Goal: Task Accomplishment & Management: Complete application form

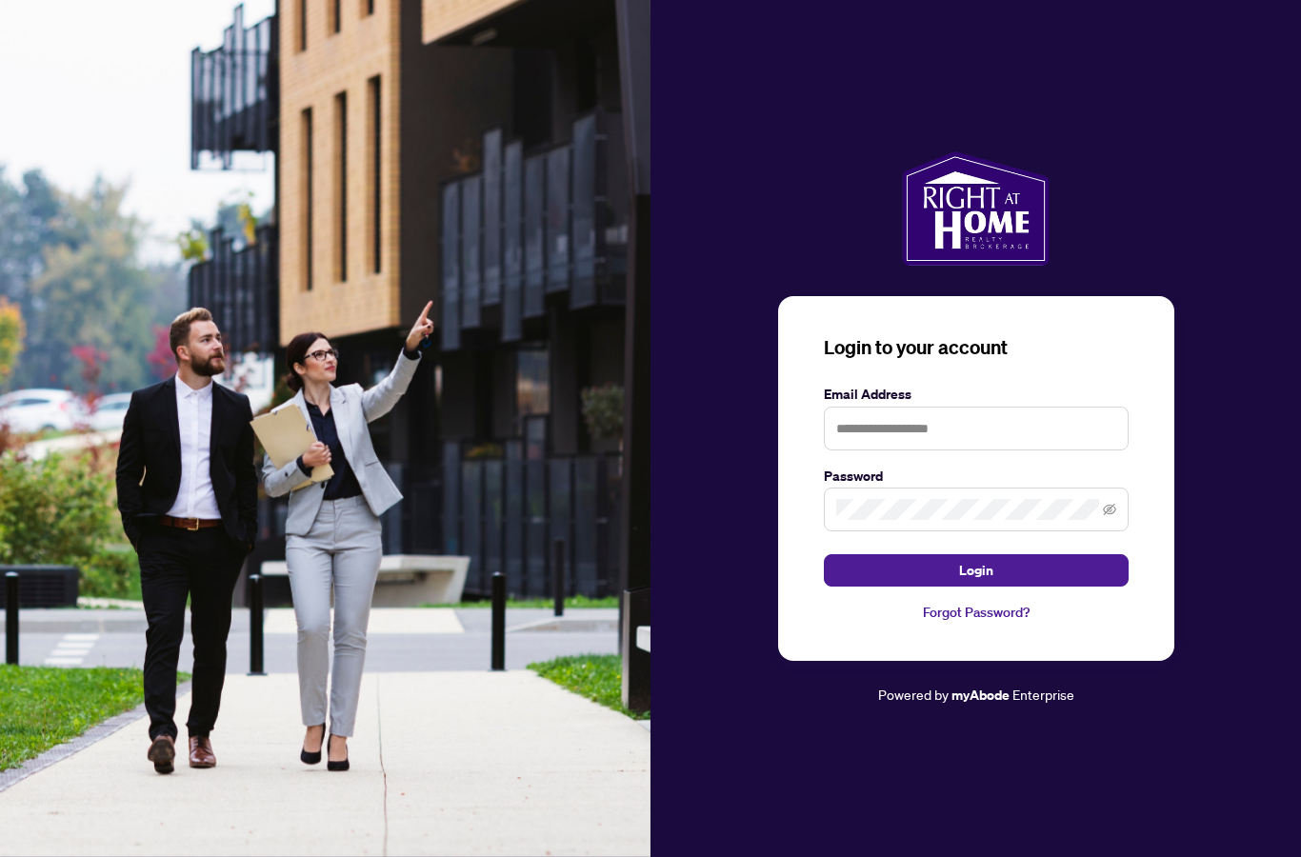
click at [983, 450] on input "text" at bounding box center [976, 429] width 305 height 44
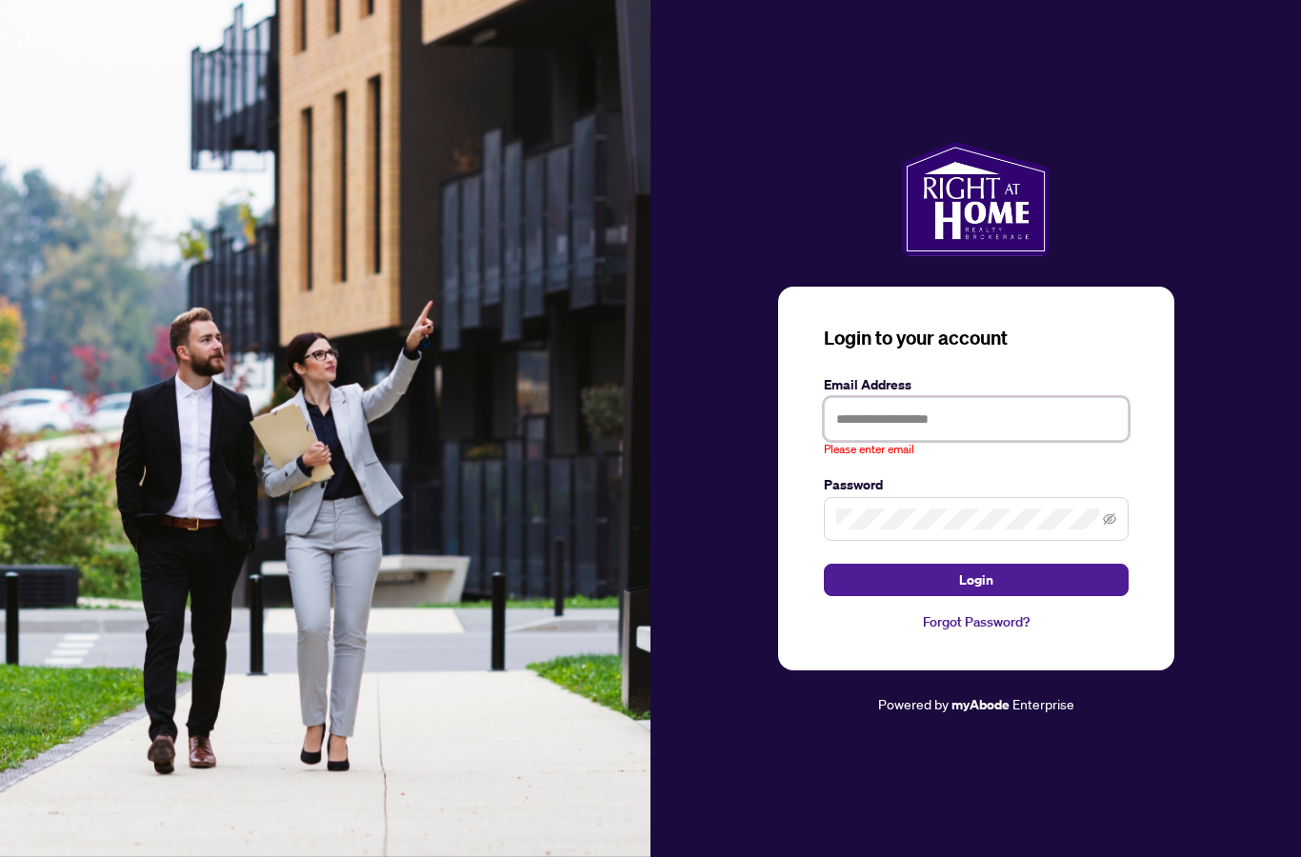
type input "**********"
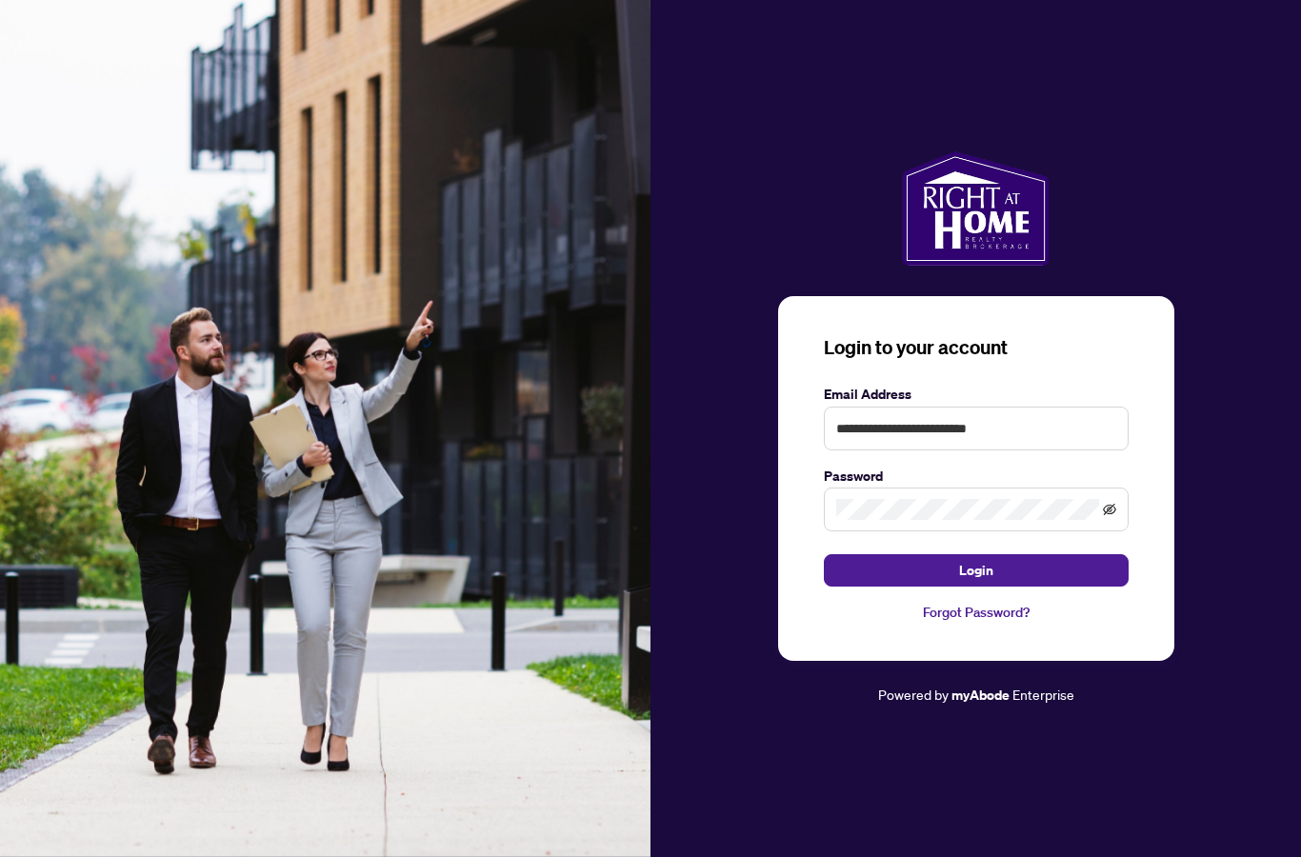
click at [1114, 516] on icon "eye-invisible" at bounding box center [1109, 509] width 13 height 13
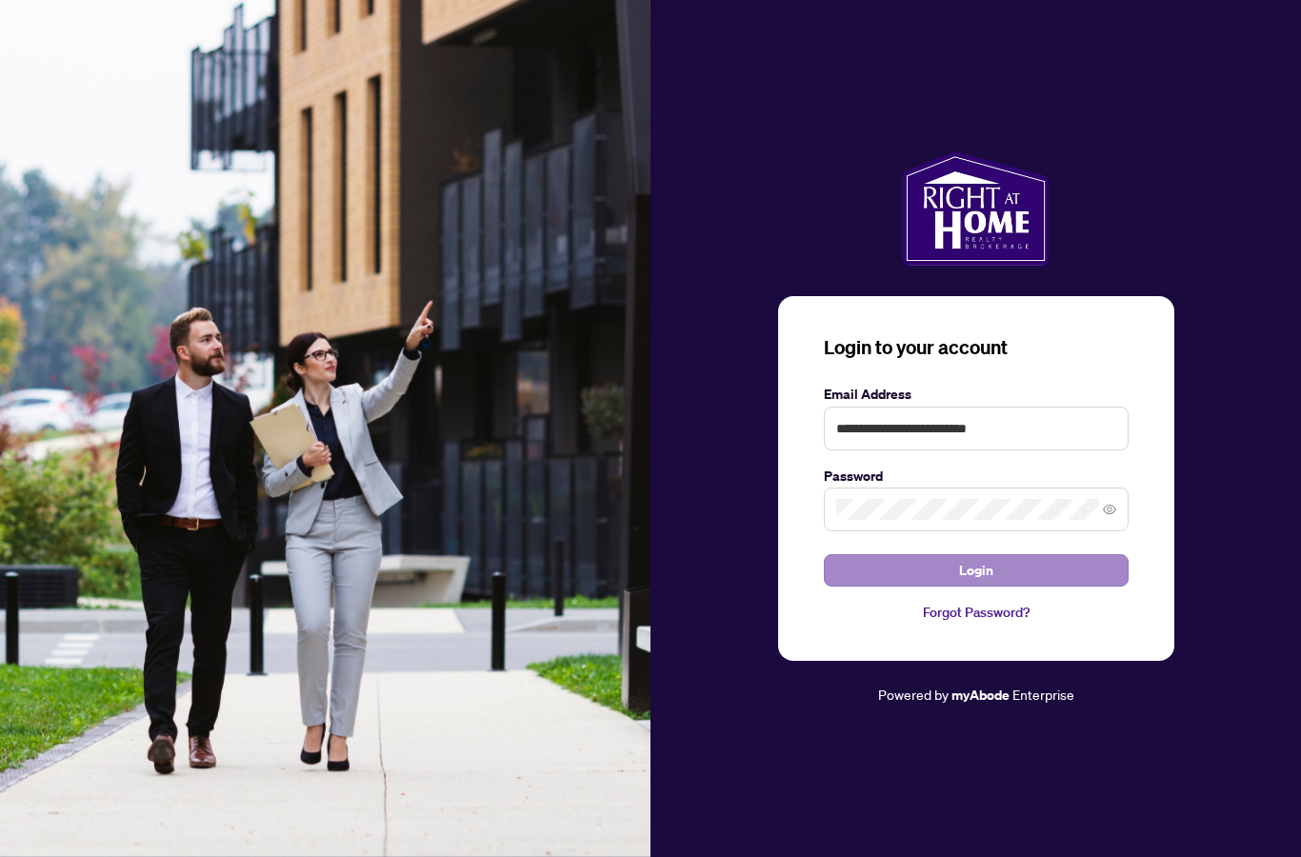
click at [1055, 587] on button "Login" at bounding box center [976, 570] width 305 height 32
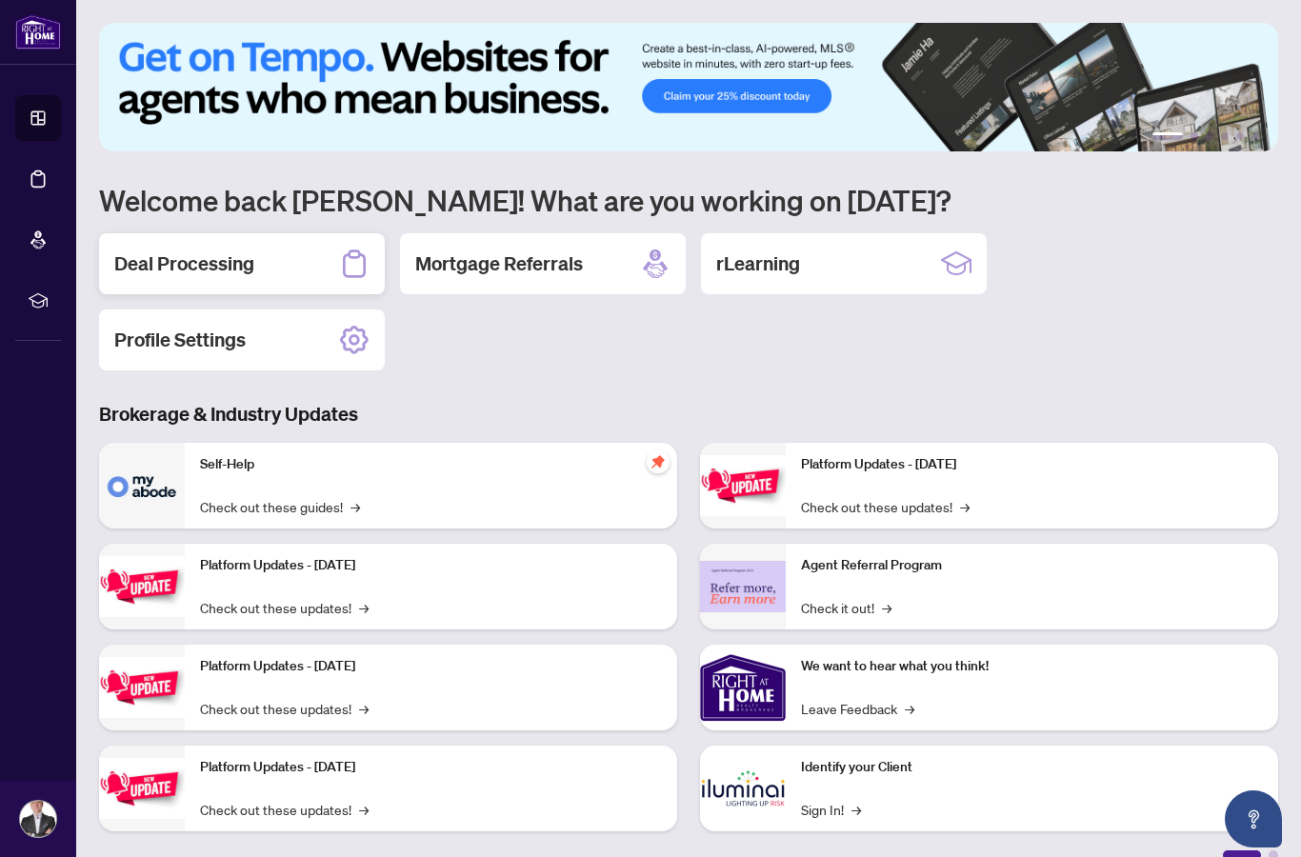
click at [195, 263] on h2 "Deal Processing" at bounding box center [184, 263] width 140 height 27
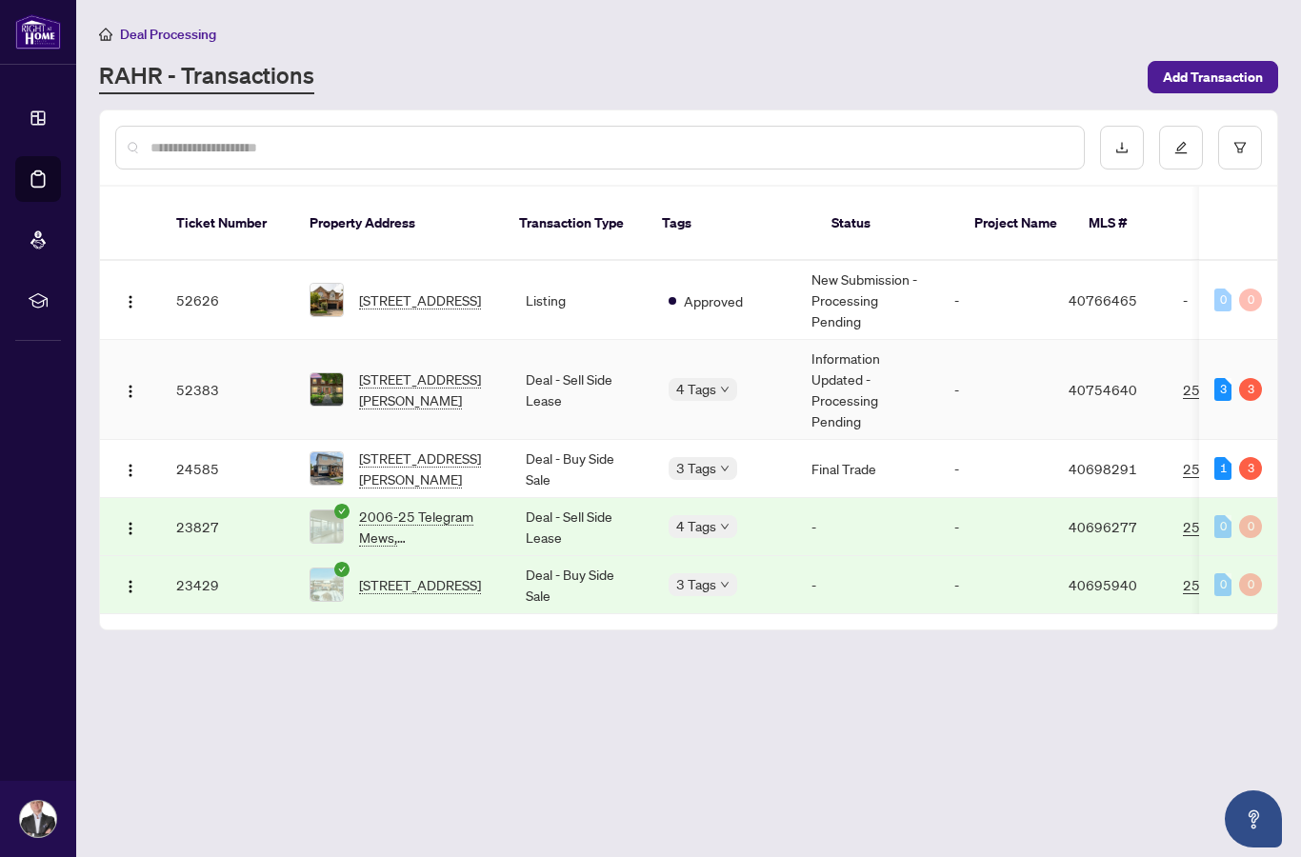
click at [1250, 378] on div "3" at bounding box center [1250, 389] width 23 height 23
click at [202, 374] on td "52383" at bounding box center [227, 390] width 133 height 100
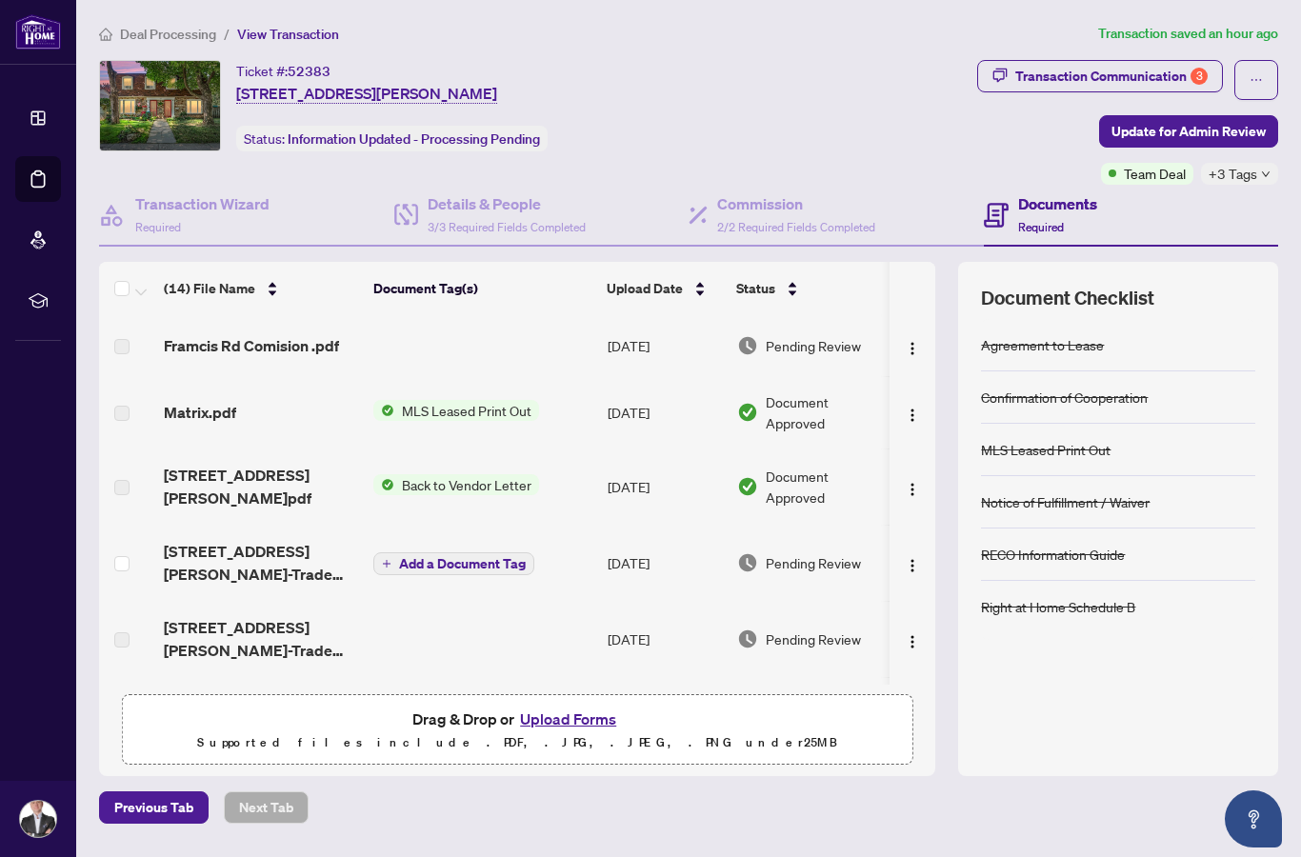
click at [287, 545] on span "[STREET_ADDRESS][PERSON_NAME]-Trade sheet-[PERSON_NAME] to review.pdf" at bounding box center [261, 563] width 194 height 46
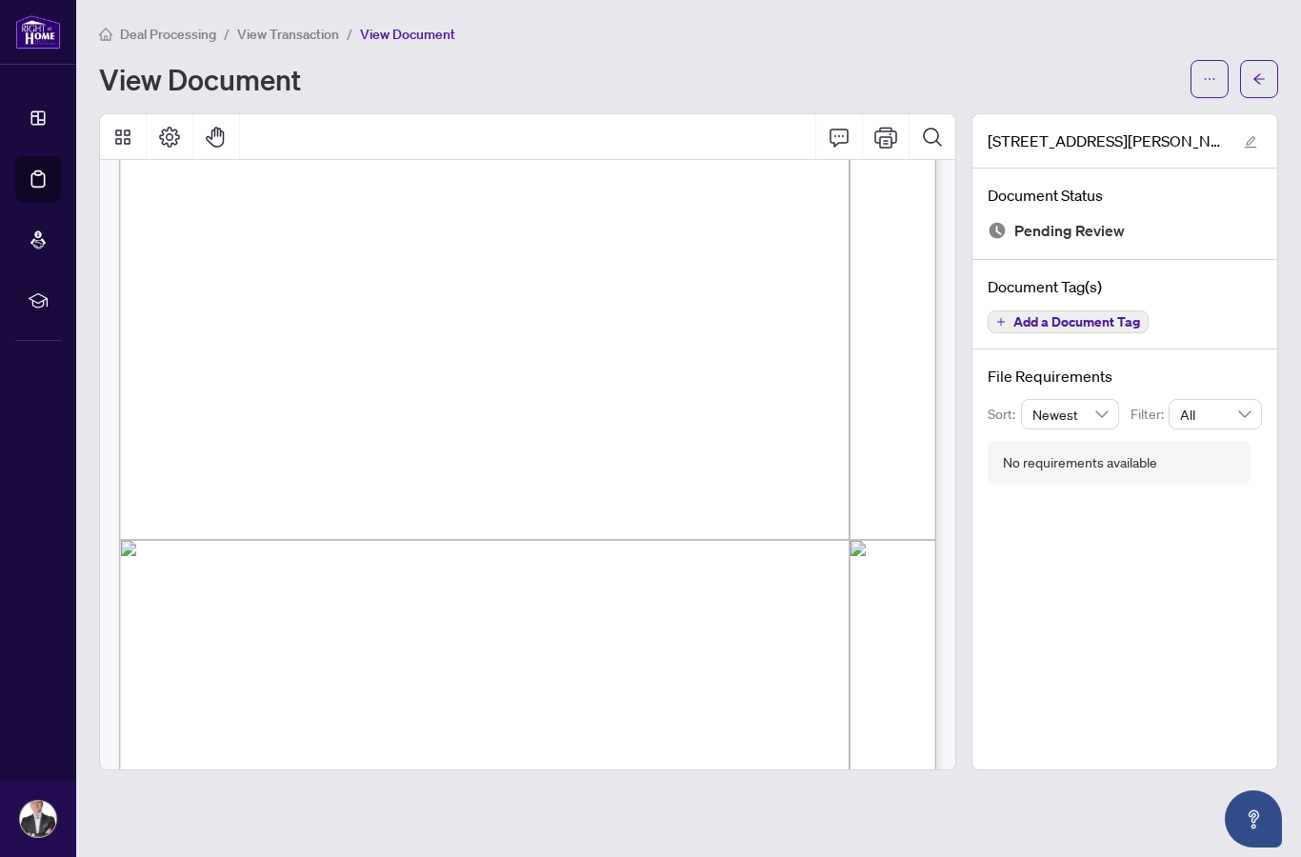
scroll to position [369, 1]
click at [829, 142] on icon "Comment" at bounding box center [838, 137] width 23 height 23
click at [1216, 81] on button "button" at bounding box center [1209, 79] width 38 height 38
click at [1109, 127] on span "Download" at bounding box center [1140, 120] width 145 height 21
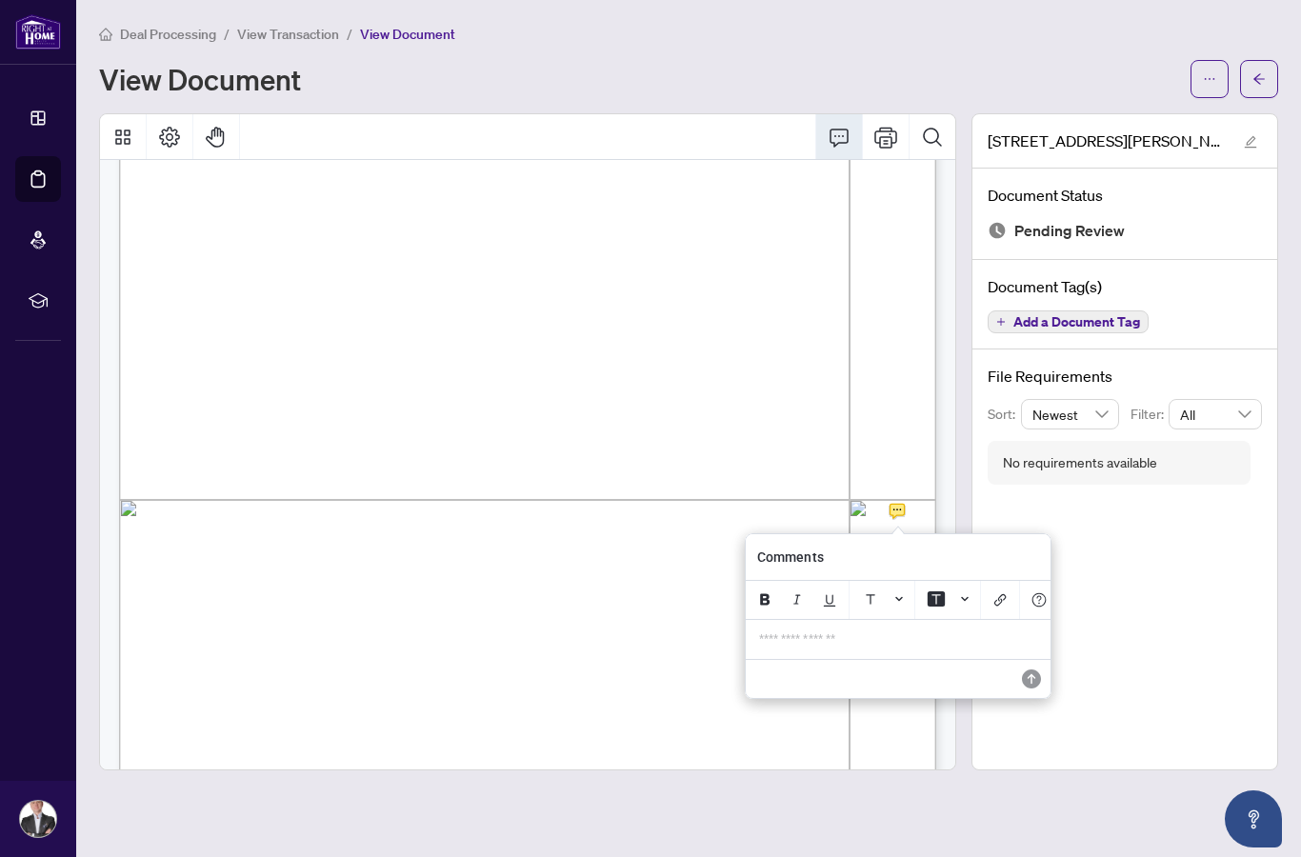
scroll to position [409, 0]
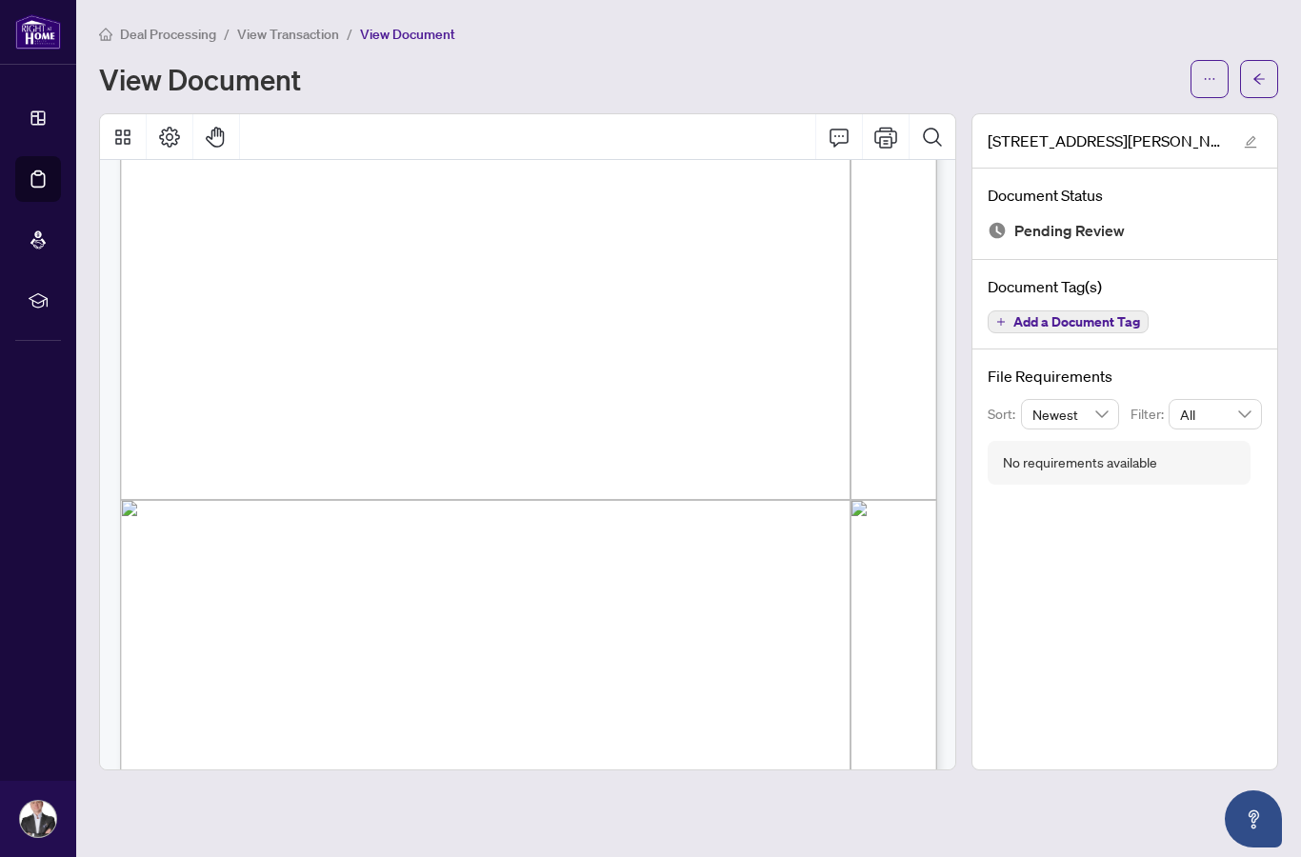
click at [1152, 591] on div "[STREET_ADDRESS][PERSON_NAME]-Trade sheet-[PERSON_NAME] to review.pdf Document …" at bounding box center [1124, 441] width 307 height 657
click at [1199, 82] on button "button" at bounding box center [1209, 79] width 38 height 38
click at [1044, 668] on div "[STREET_ADDRESS][PERSON_NAME]-Trade sheet-[PERSON_NAME] to review.pdf Document …" at bounding box center [1124, 441] width 307 height 657
click at [1270, 72] on button "button" at bounding box center [1259, 79] width 38 height 38
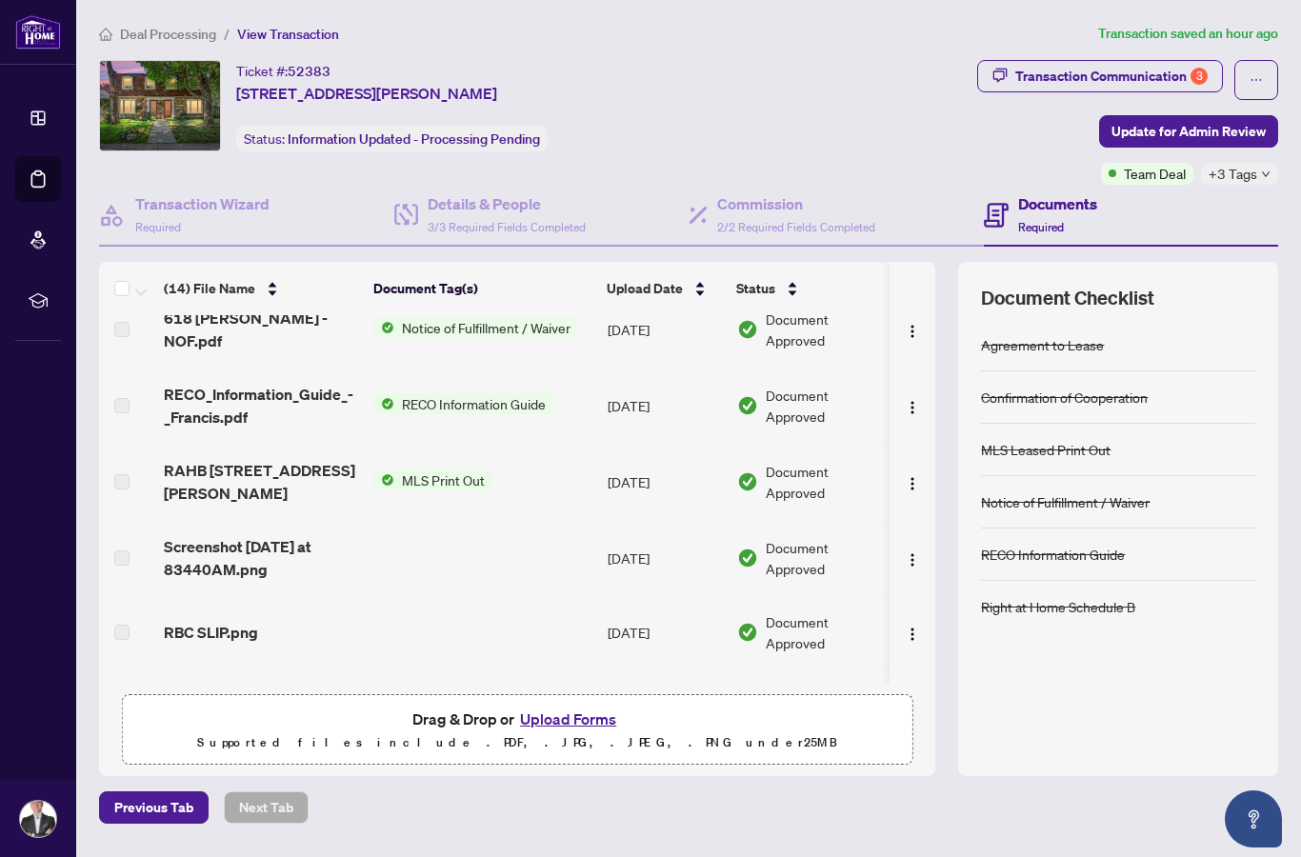
scroll to position [505, -1]
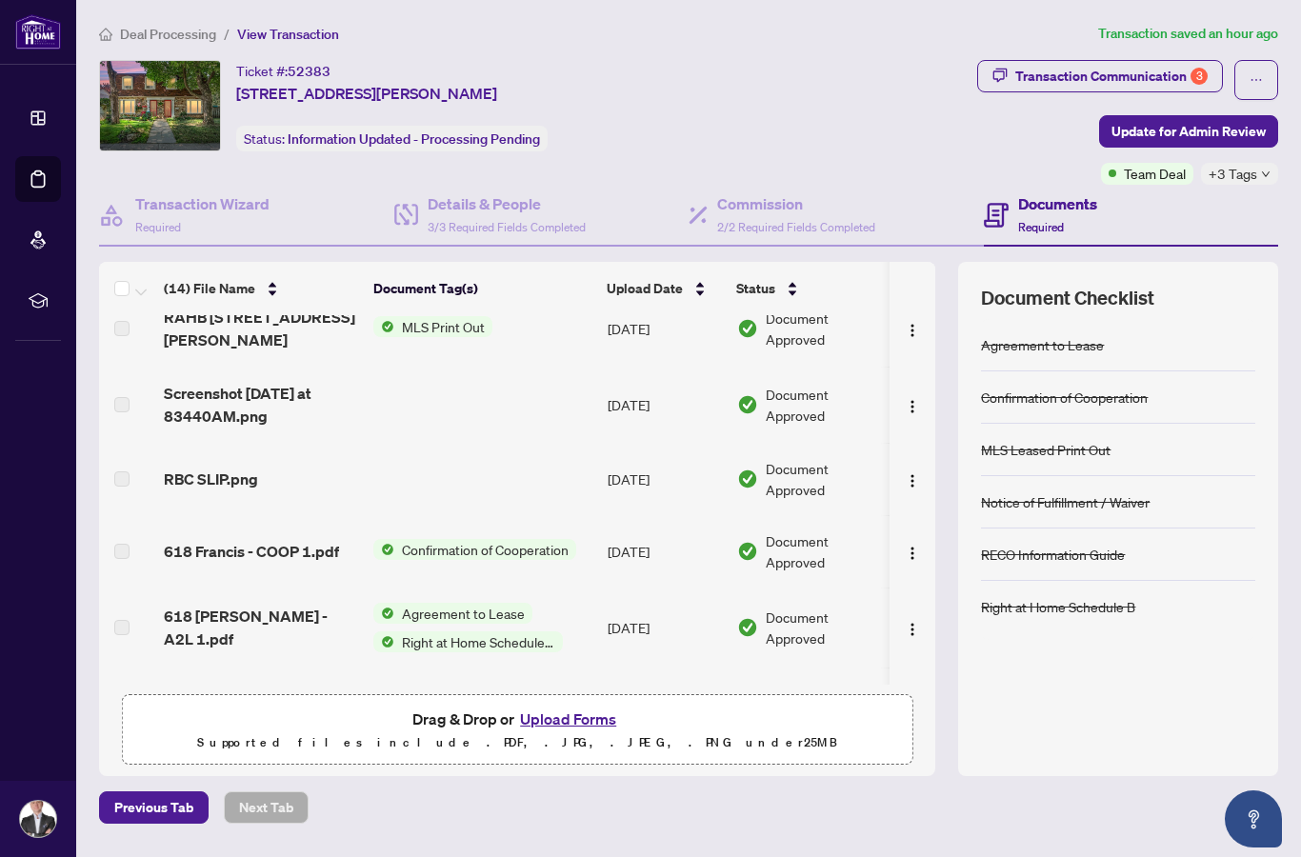
click at [585, 731] on button "Upload Forms" at bounding box center [568, 719] width 108 height 25
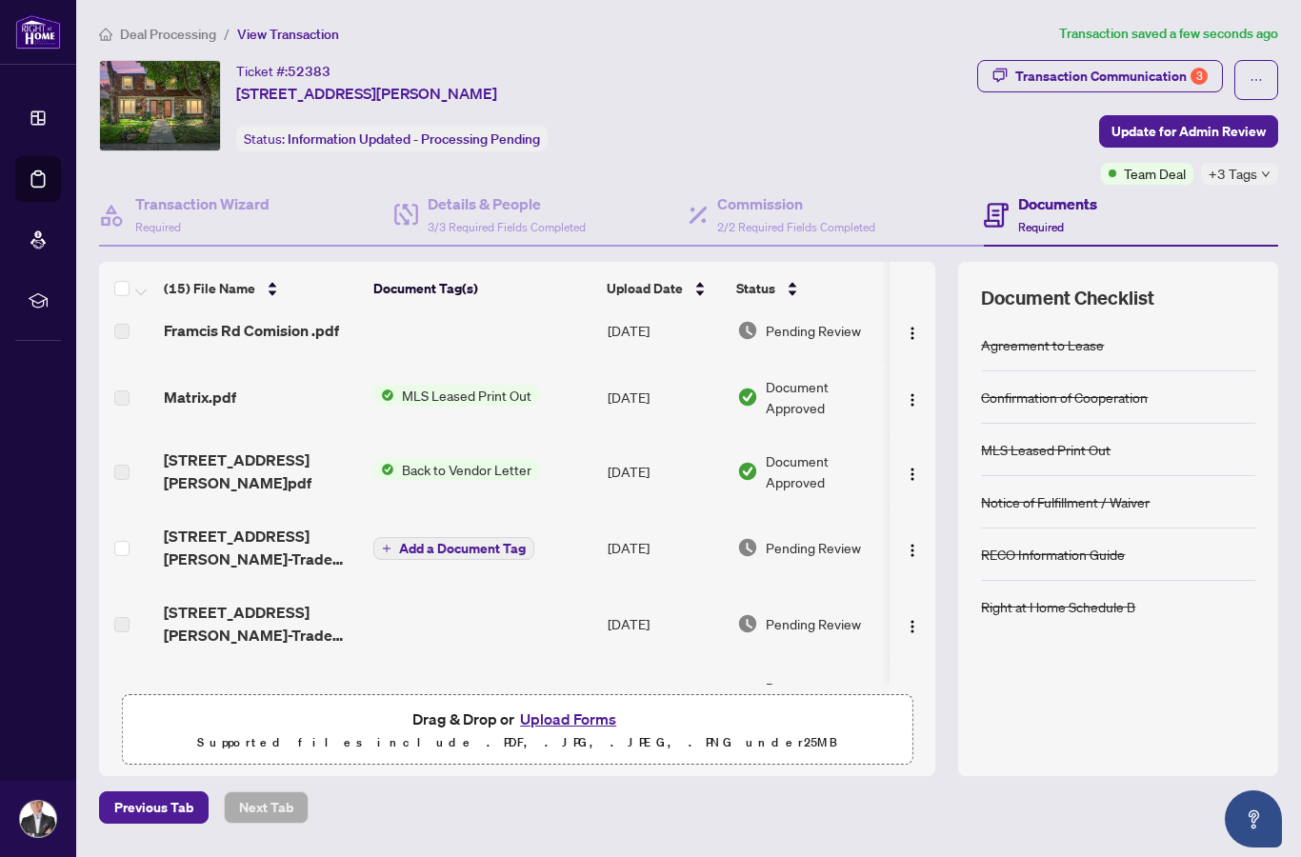
scroll to position [92, 0]
click at [280, 629] on span "[STREET_ADDRESS][PERSON_NAME]-Trade sheet-[PERSON_NAME] to review.pdf" at bounding box center [261, 623] width 194 height 46
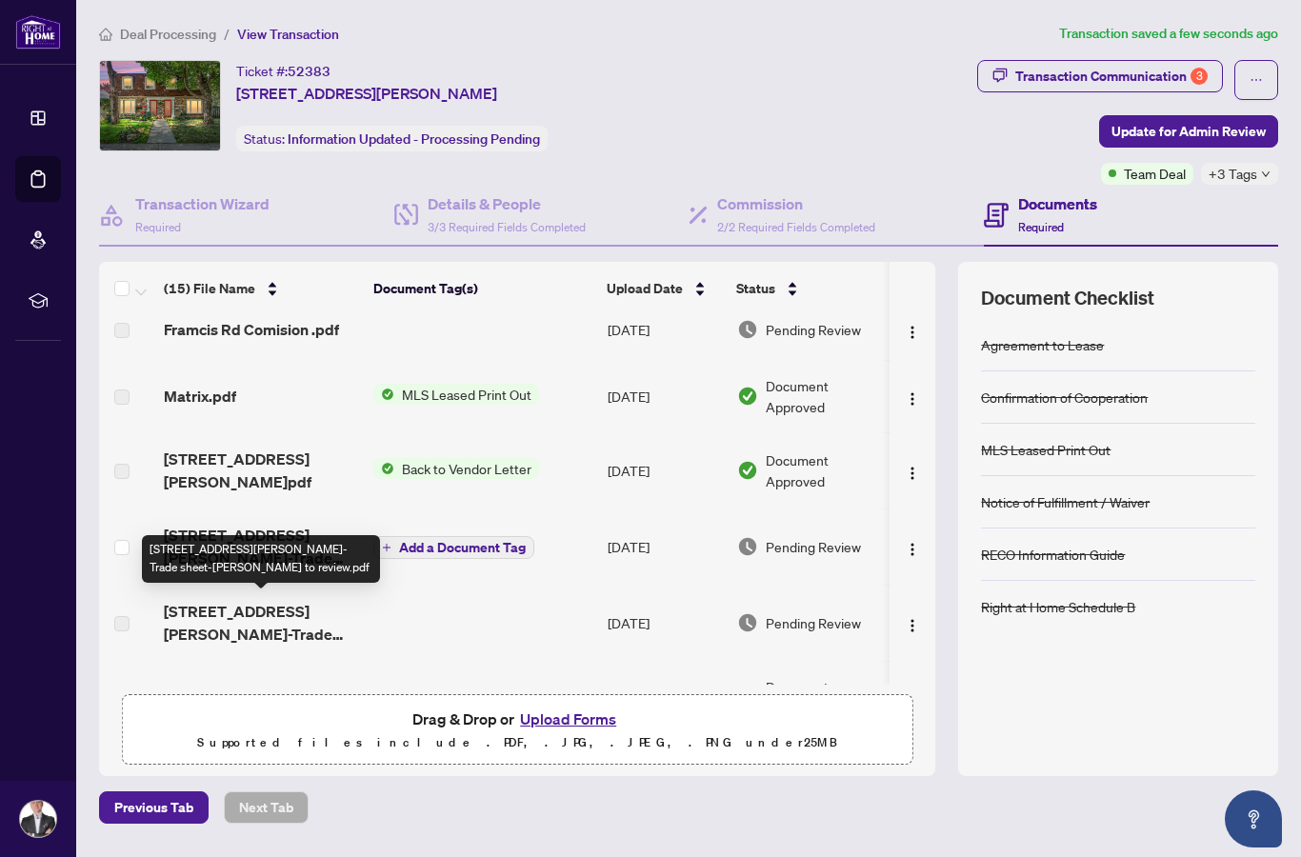
click at [238, 616] on span "[STREET_ADDRESS][PERSON_NAME]-Trade sheet-[PERSON_NAME] to review.pdf" at bounding box center [261, 623] width 194 height 46
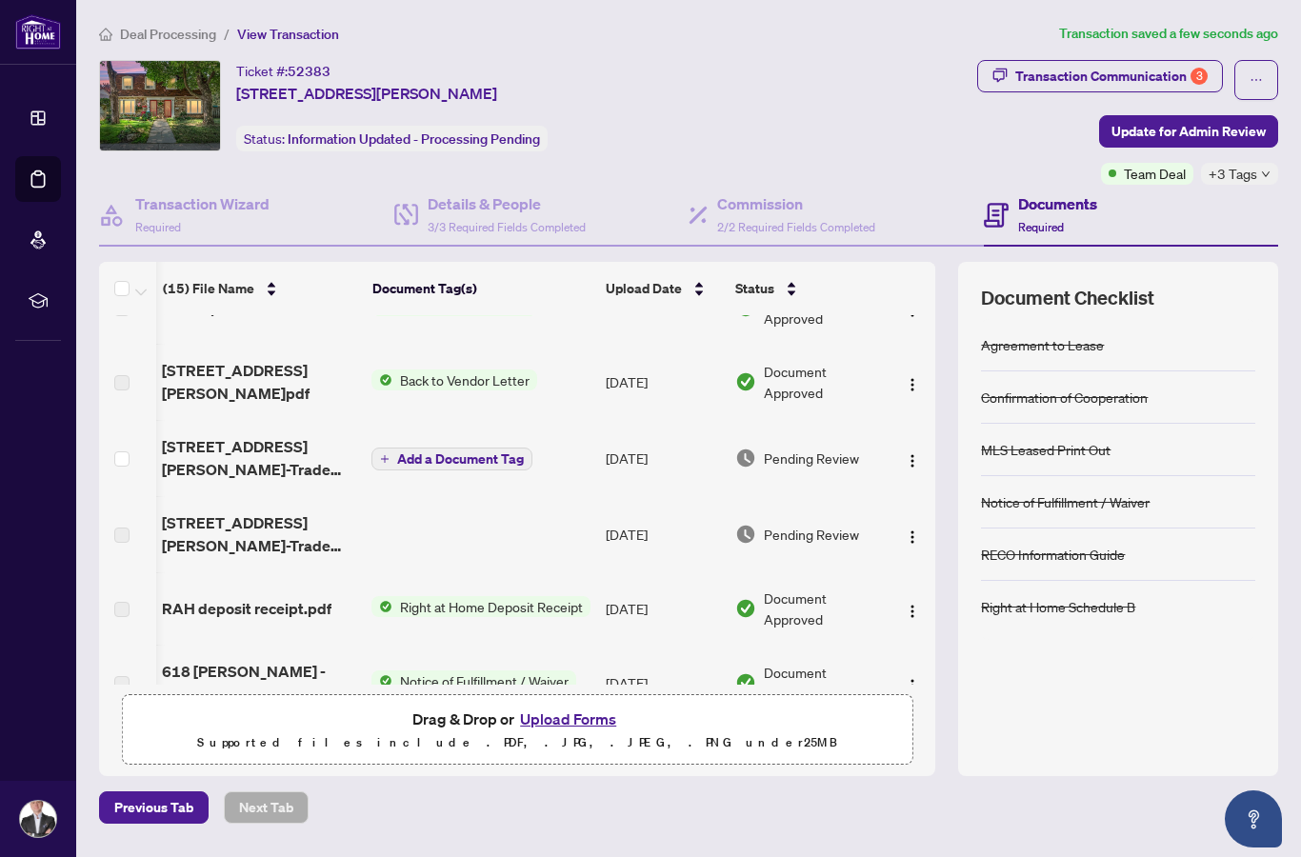
scroll to position [195, 1]
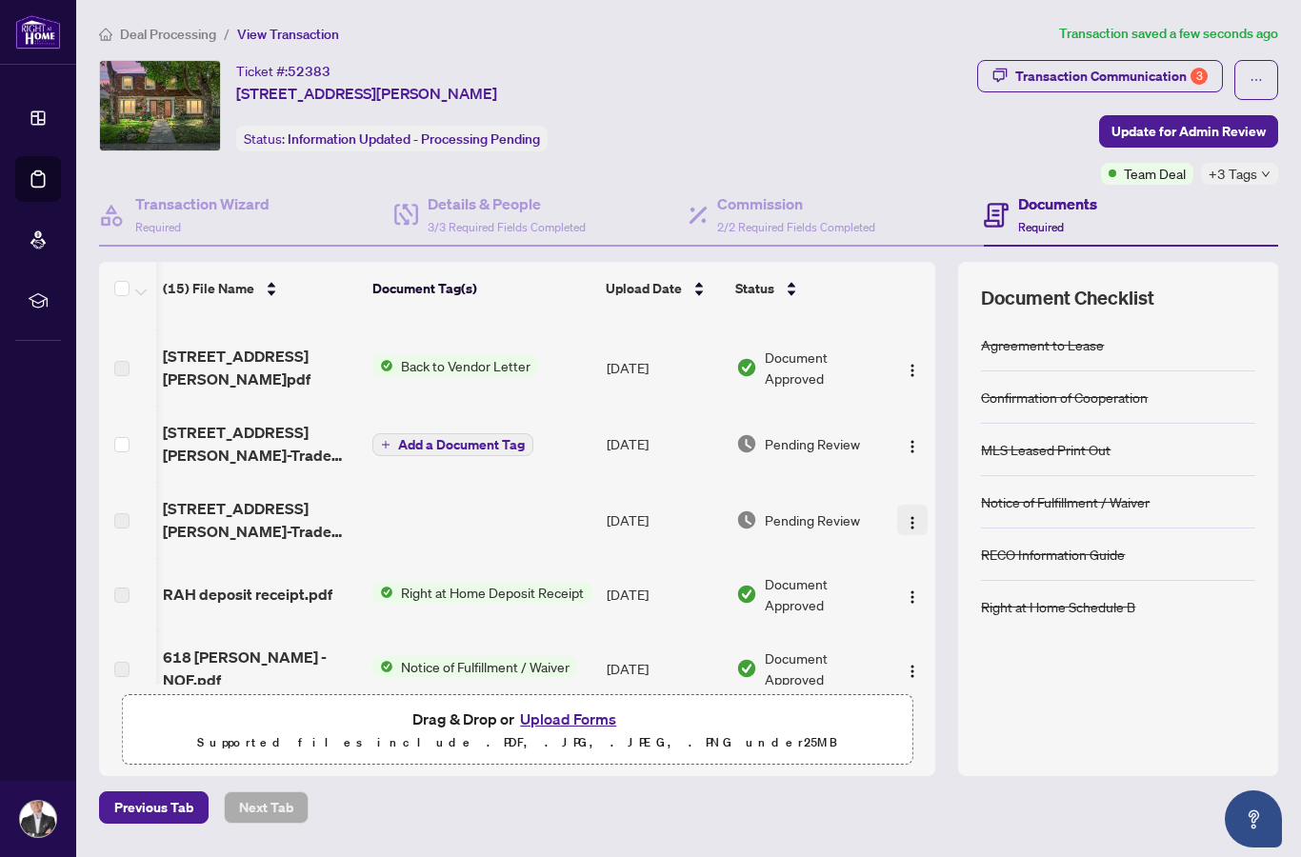
click at [913, 517] on img "button" at bounding box center [912, 522] width 15 height 15
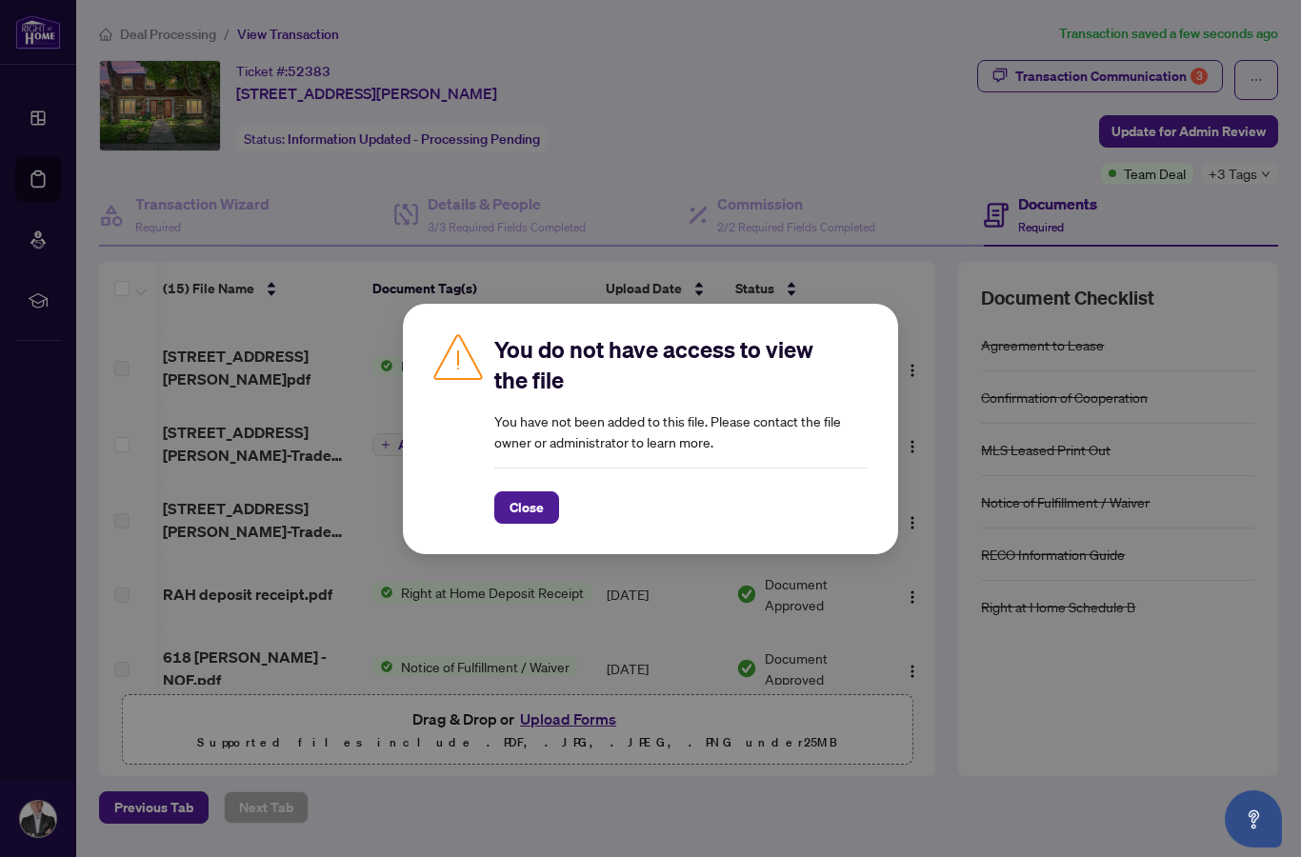
click at [676, 657] on div "You do not have access to view the file You have not been added to this file. P…" at bounding box center [650, 428] width 1301 height 857
click at [518, 509] on span "Close" at bounding box center [526, 507] width 34 height 30
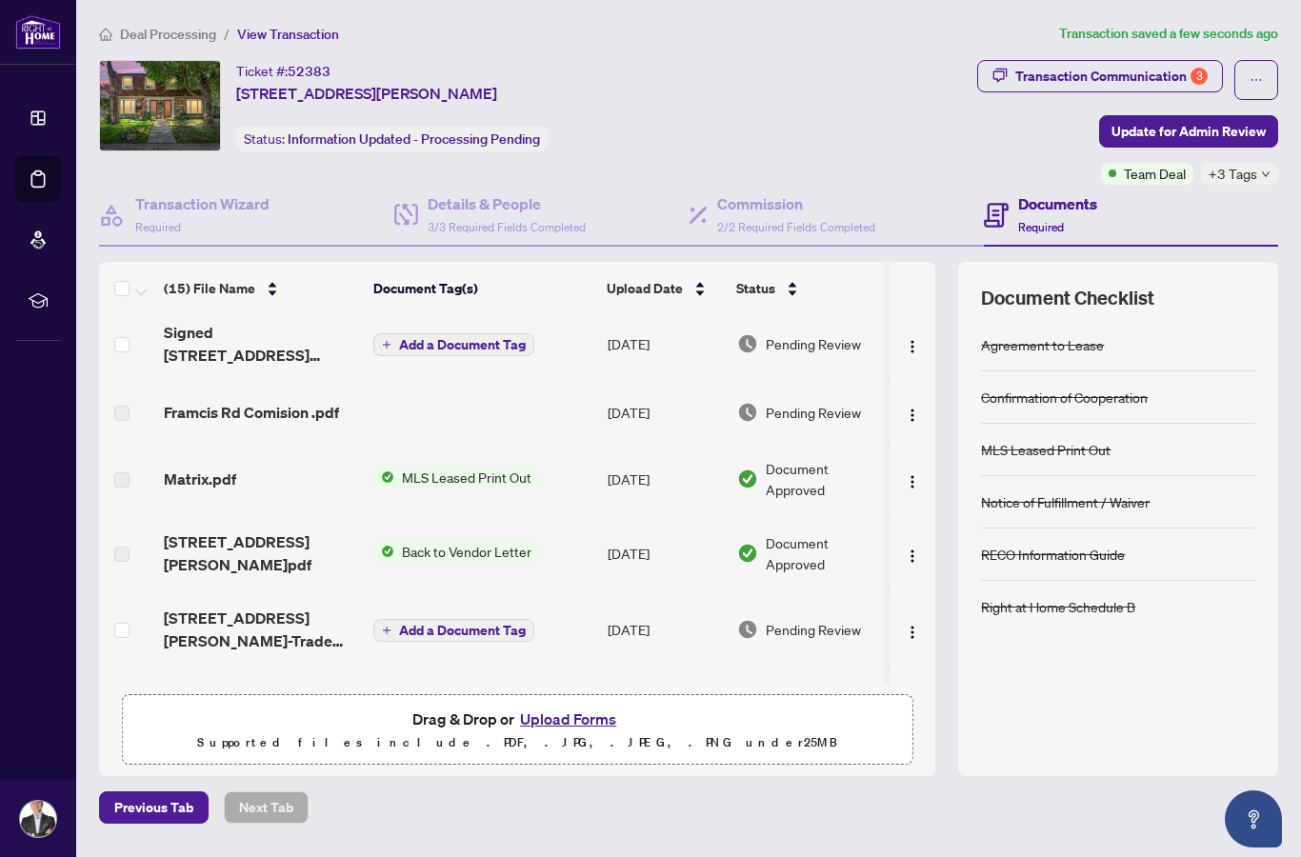
scroll to position [11, 0]
click at [470, 345] on span "Add a Document Tag" at bounding box center [462, 342] width 127 height 13
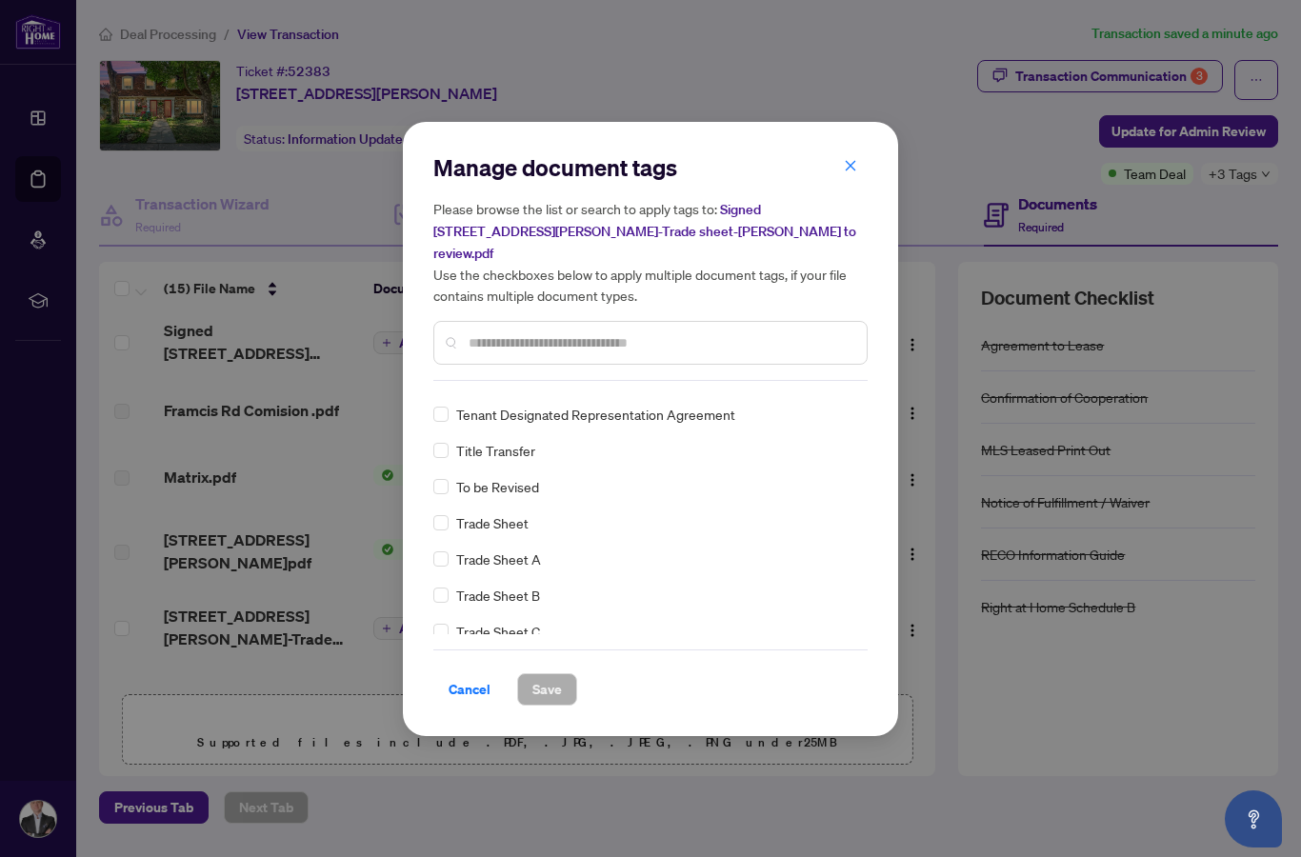
scroll to position [0, 0]
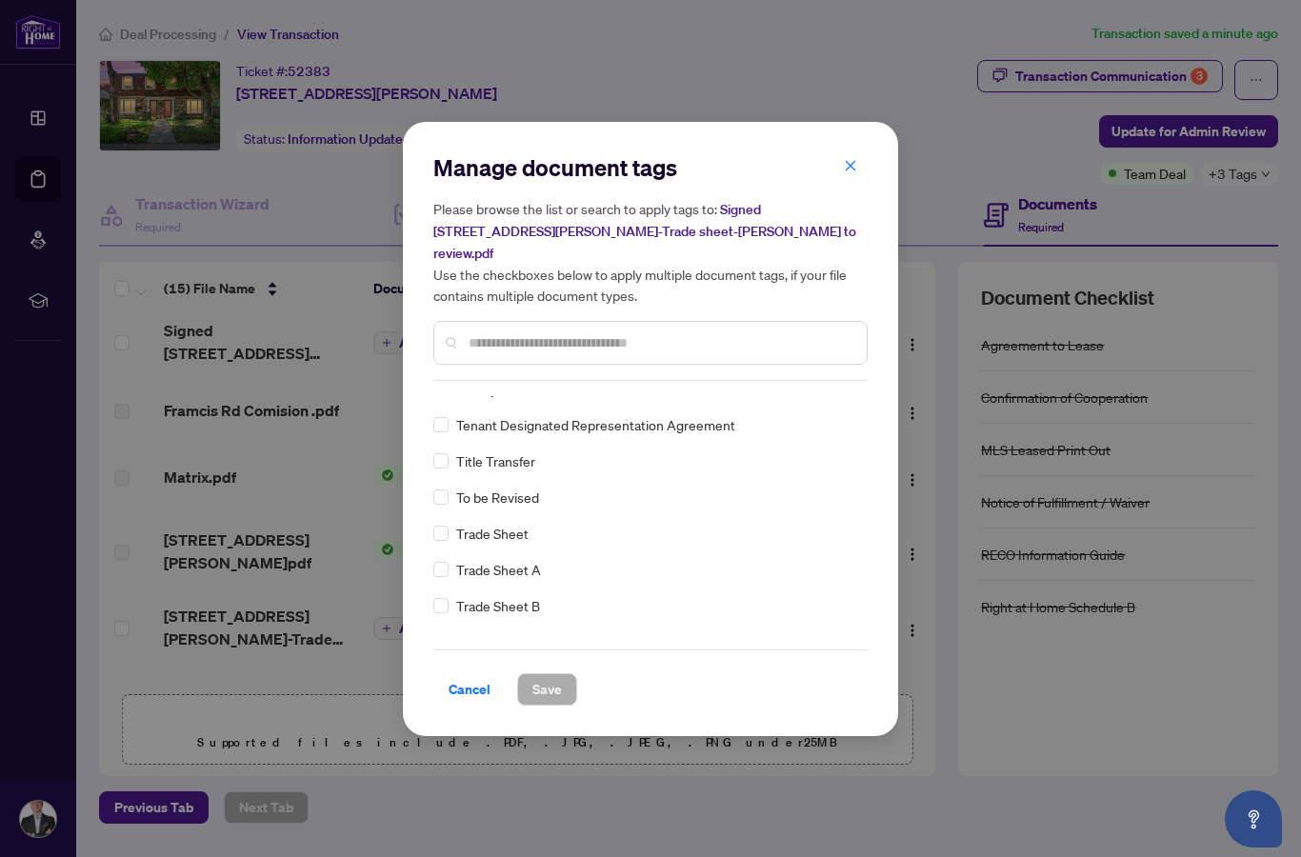
click at [510, 523] on span "Trade Sheet" at bounding box center [492, 533] width 72 height 21
click at [546, 681] on span "Save" at bounding box center [547, 689] width 30 height 30
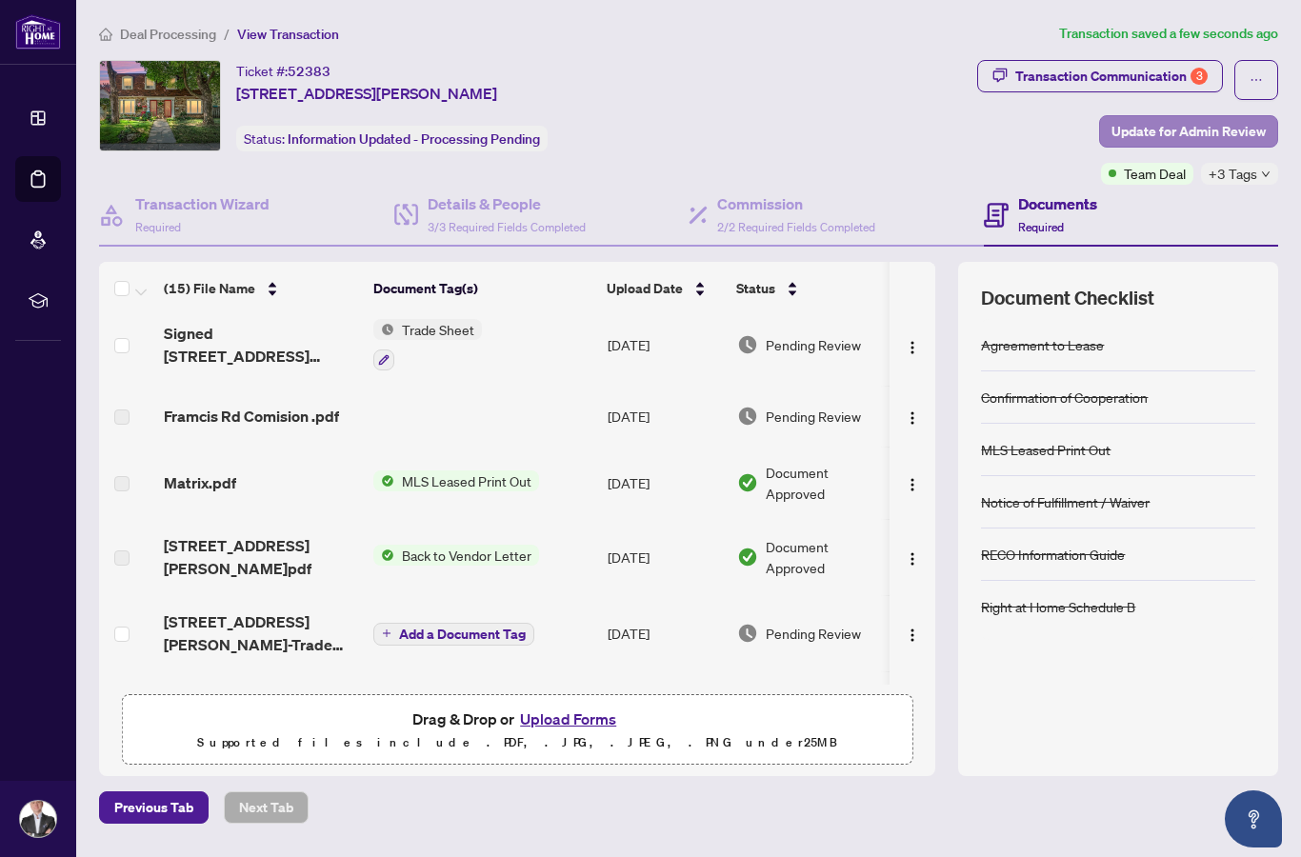
click at [1211, 134] on span "Update for Admin Review" at bounding box center [1188, 131] width 154 height 30
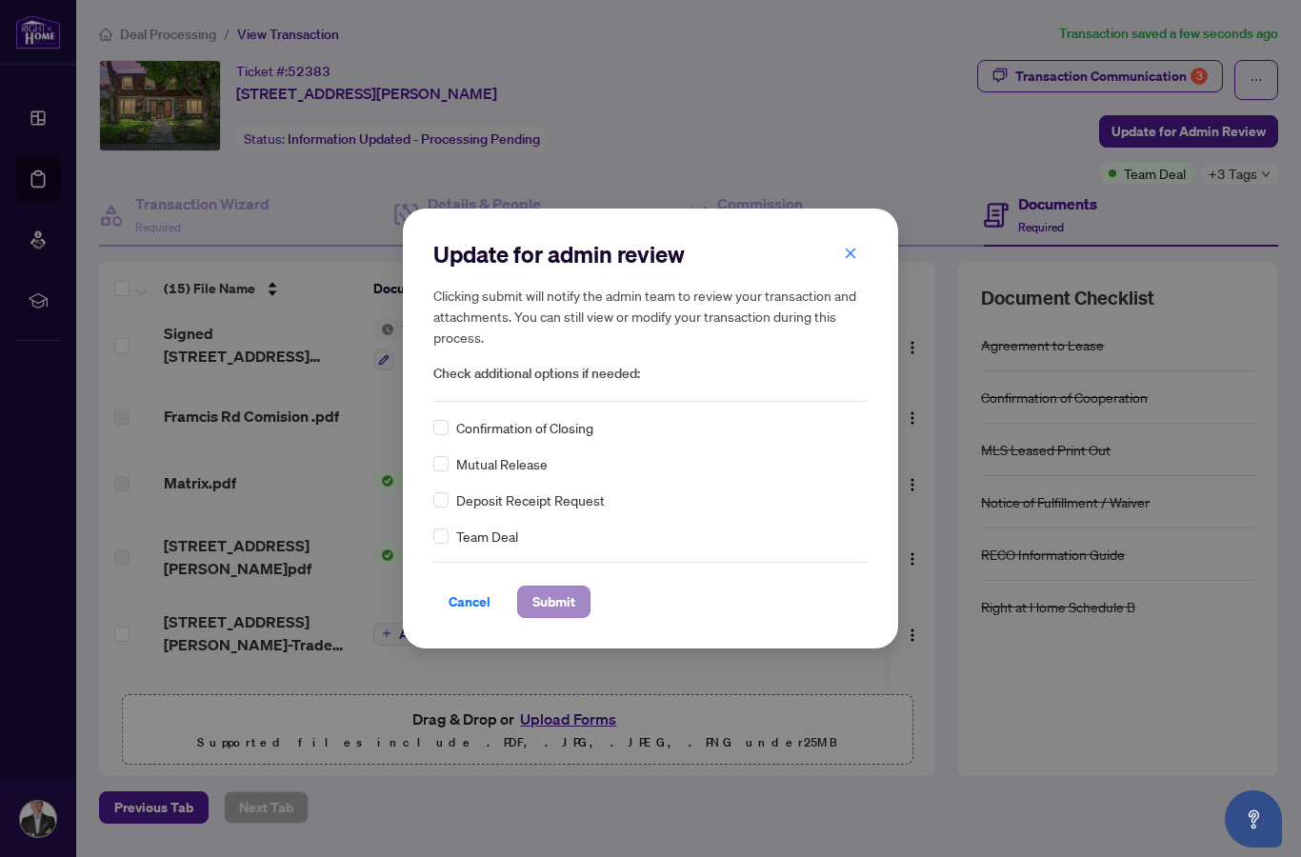
click at [556, 616] on span "Submit" at bounding box center [553, 602] width 43 height 30
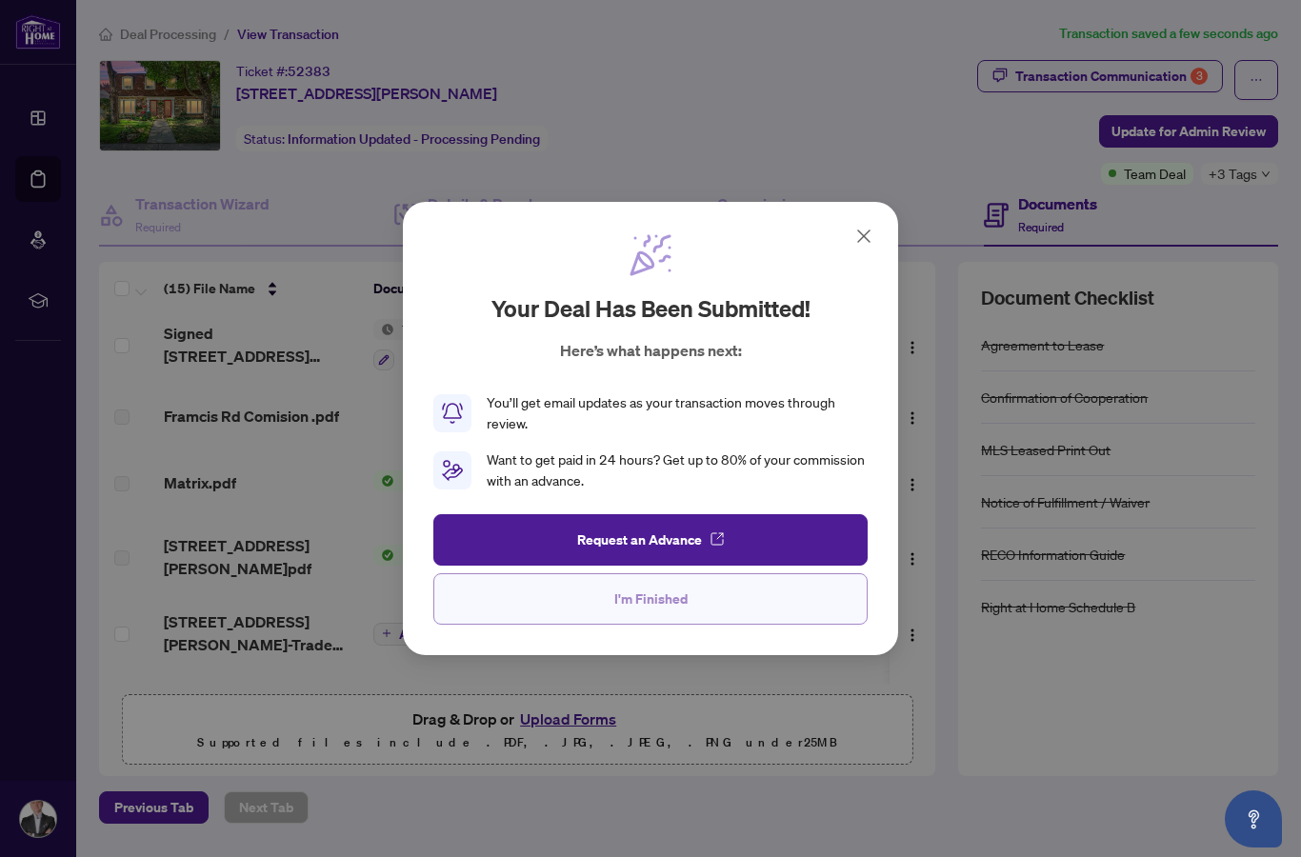
click at [677, 592] on span "I'm Finished" at bounding box center [650, 599] width 73 height 30
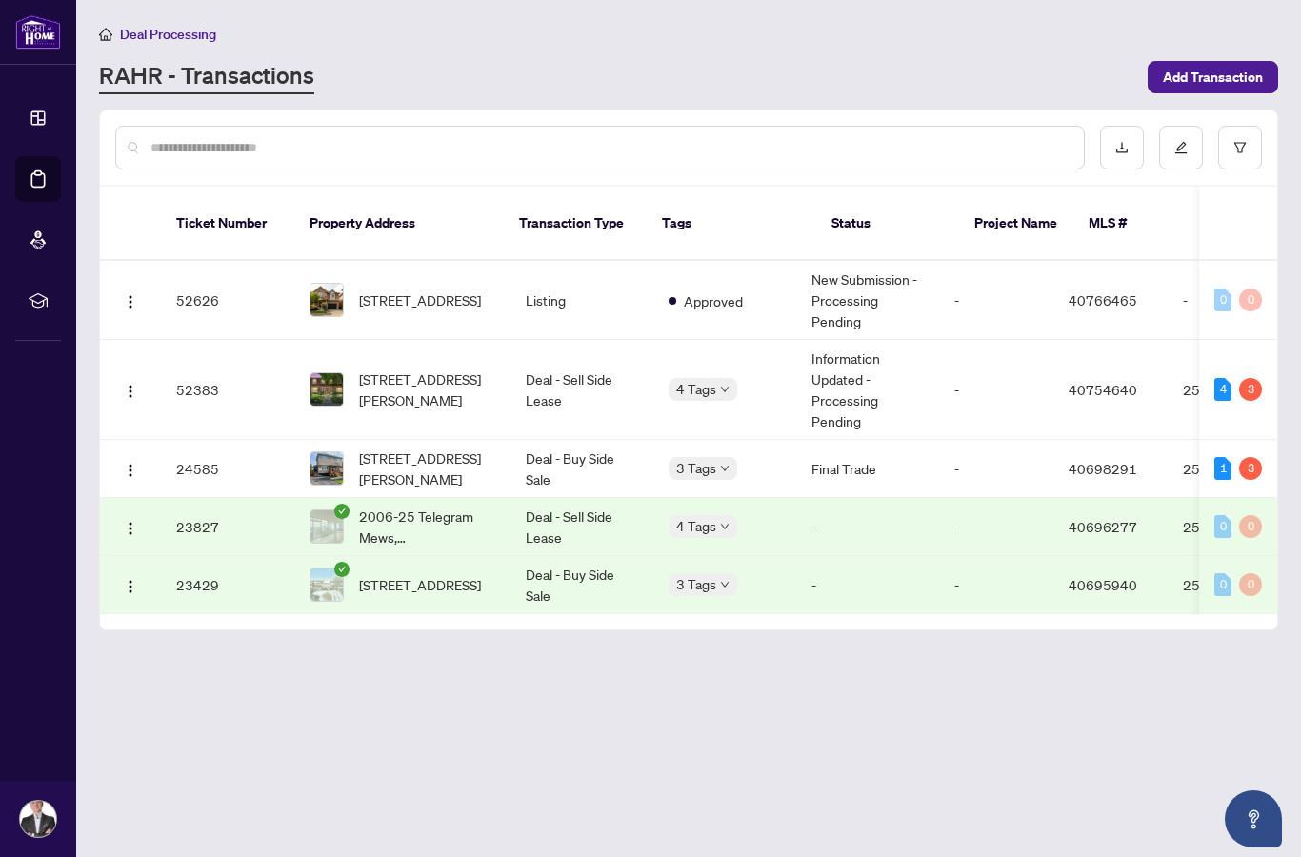
click at [1254, 378] on div "3" at bounding box center [1250, 389] width 23 height 23
click at [1256, 378] on div "3" at bounding box center [1250, 389] width 23 height 23
click at [1248, 378] on div "3" at bounding box center [1250, 389] width 23 height 23
click at [1221, 378] on div "4" at bounding box center [1222, 389] width 17 height 23
click at [183, 364] on td "52383" at bounding box center [227, 390] width 133 height 100
